Goal: Understand process/instructions

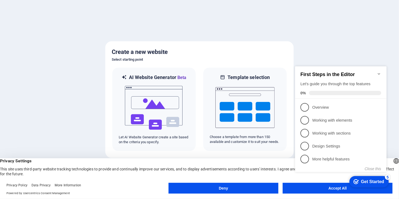
click at [227, 188] on button "Deny" at bounding box center [224, 188] width 110 height 11
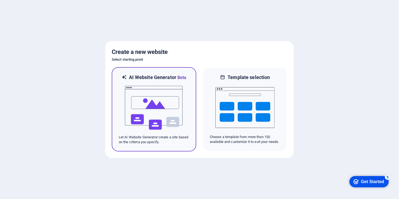
click at [141, 98] on img at bounding box center [153, 108] width 59 height 54
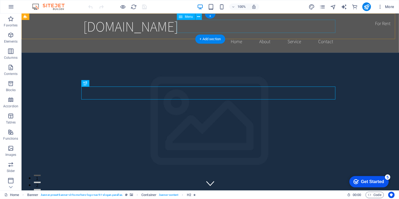
click at [234, 34] on nav "Home About Service Contact" at bounding box center [210, 40] width 254 height 13
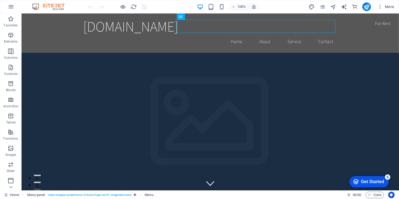
click at [371, 180] on div "Get Started" at bounding box center [372, 181] width 23 height 5
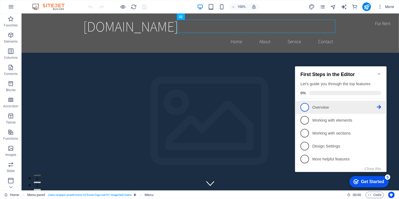
click at [300, 102] on li "1 Overview - incomplete" at bounding box center [341, 107] width 92 height 13
